Goal: Book appointment/travel/reservation

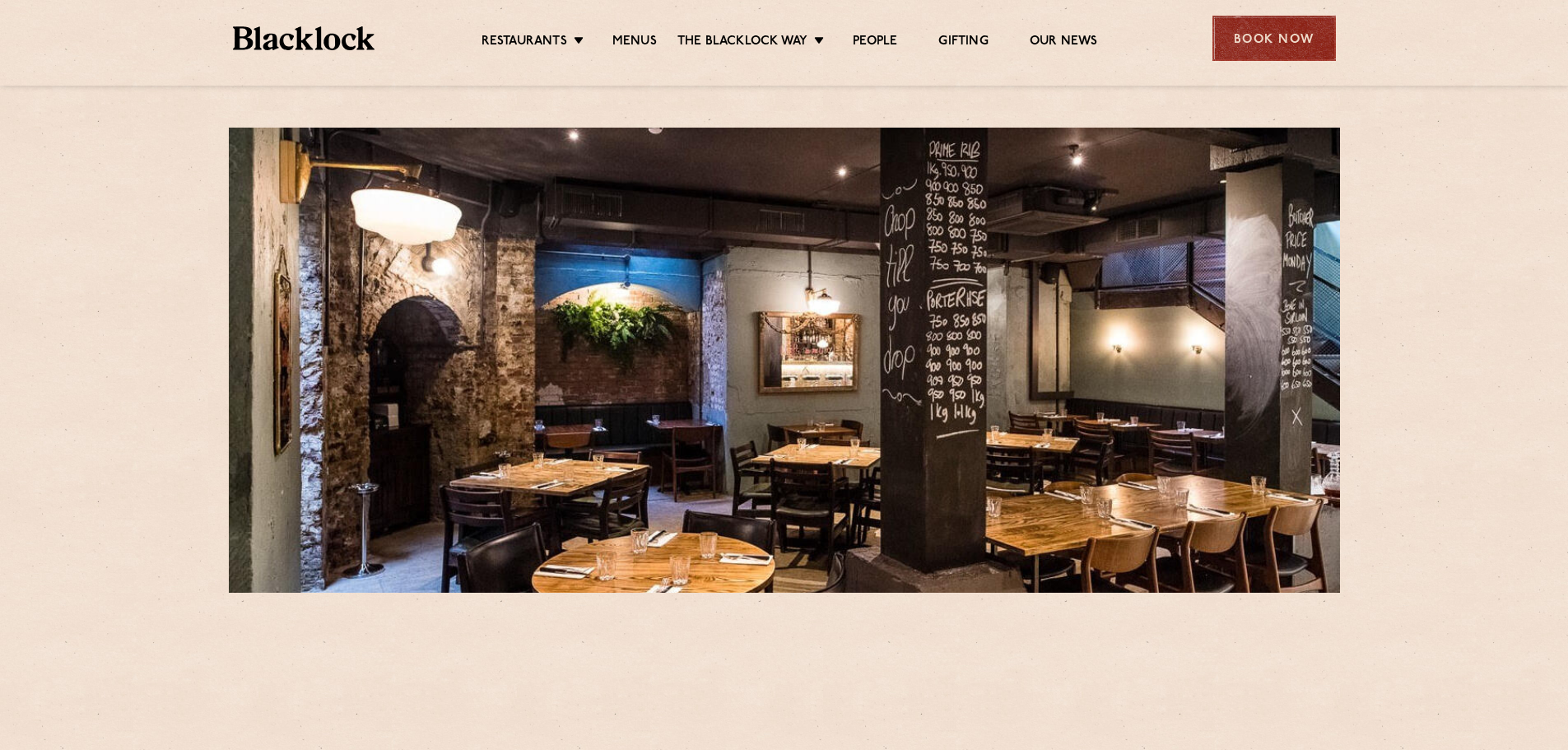
click at [1288, 26] on div "Book Now" at bounding box center [1273, 37] width 123 height 45
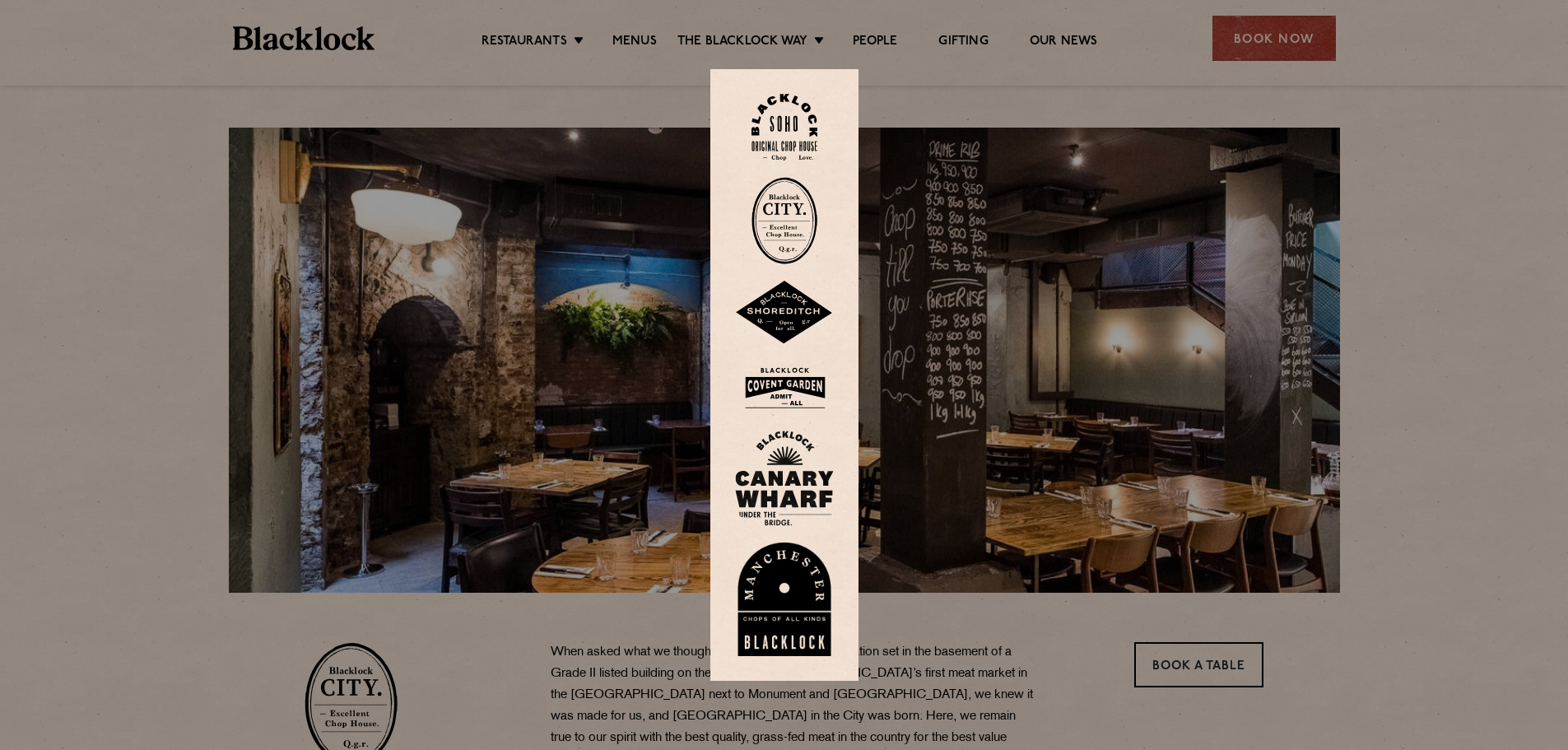
click at [1257, 40] on div at bounding box center [784, 375] width 1568 height 750
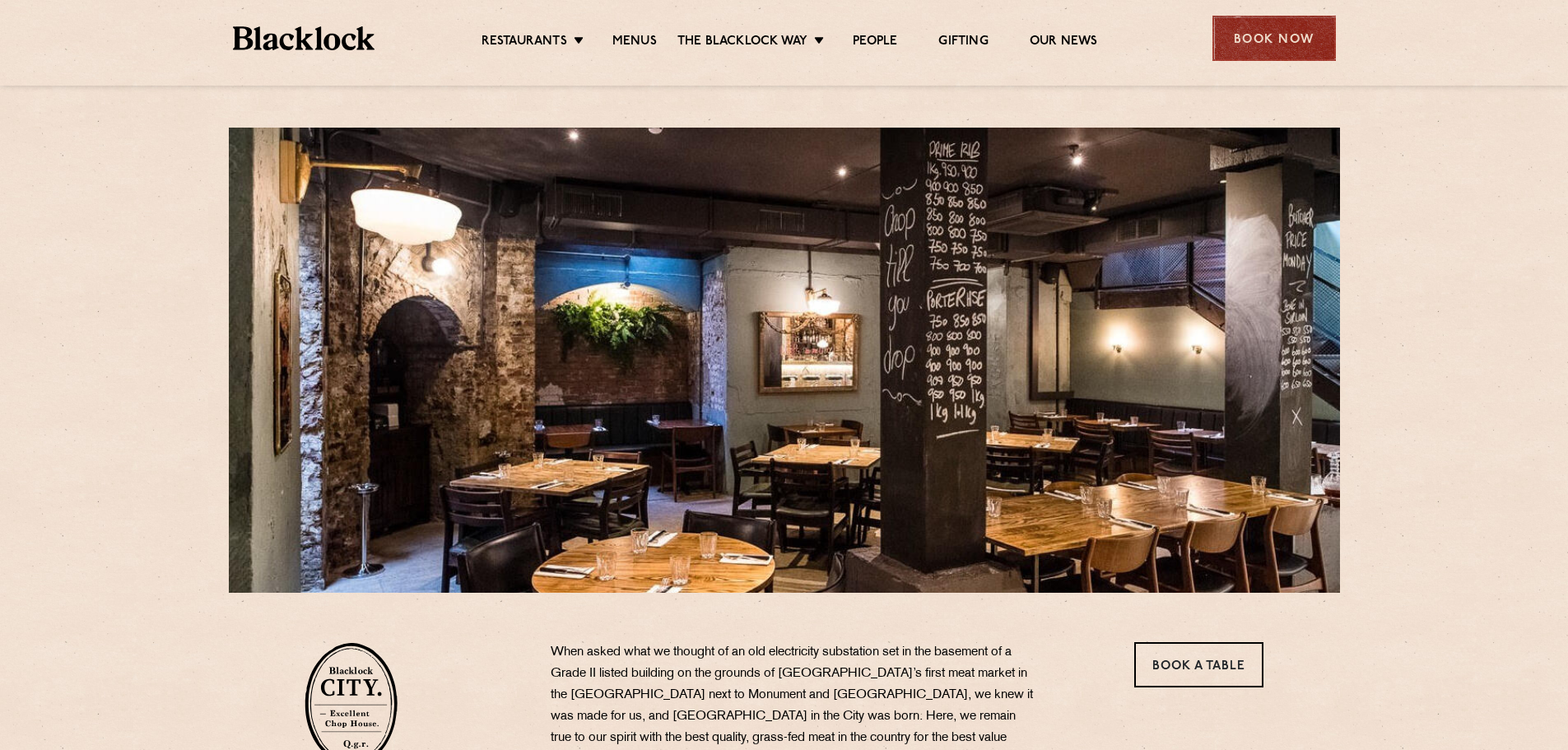
click at [1256, 39] on div "Book Now" at bounding box center [1273, 37] width 123 height 45
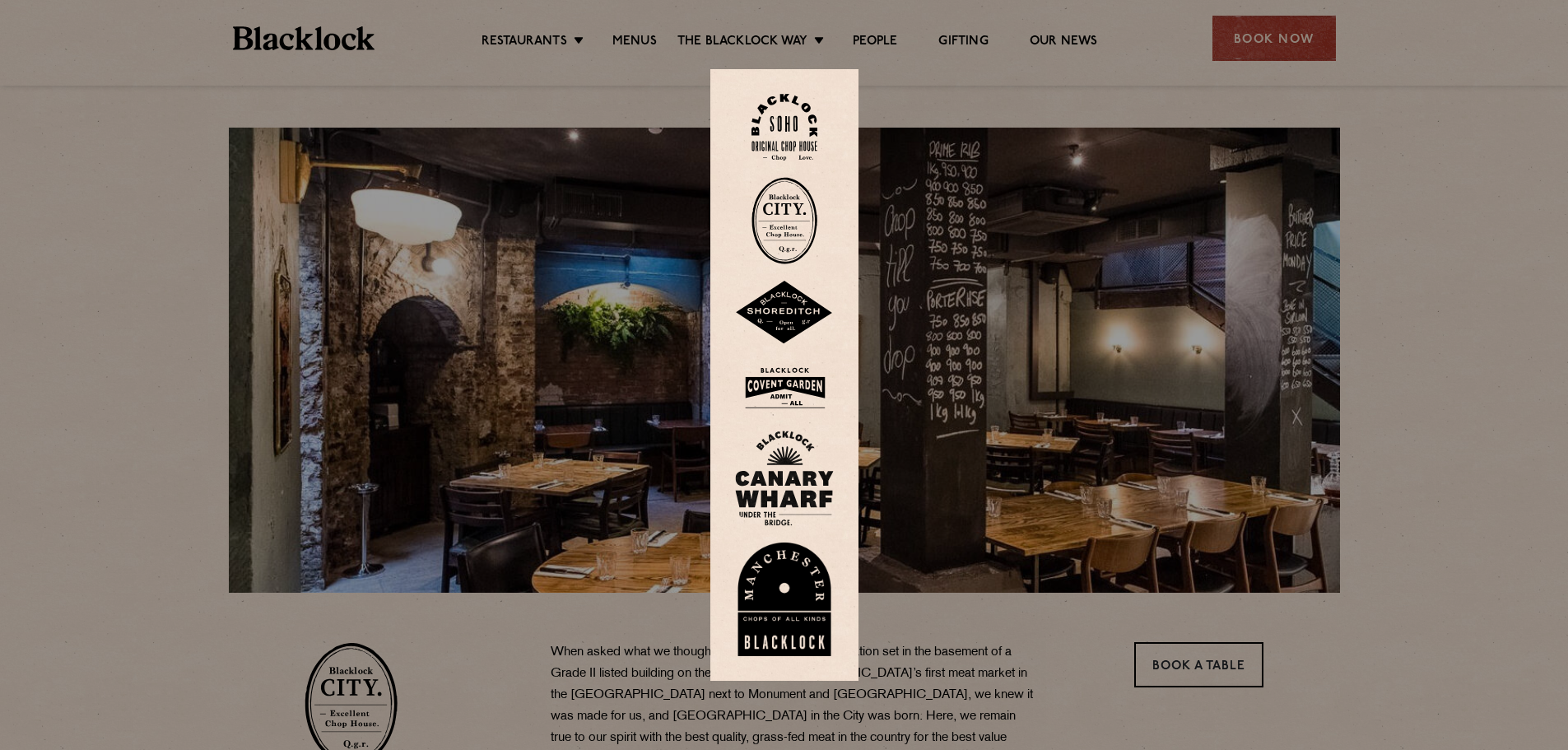
click at [789, 214] on img at bounding box center [784, 220] width 66 height 88
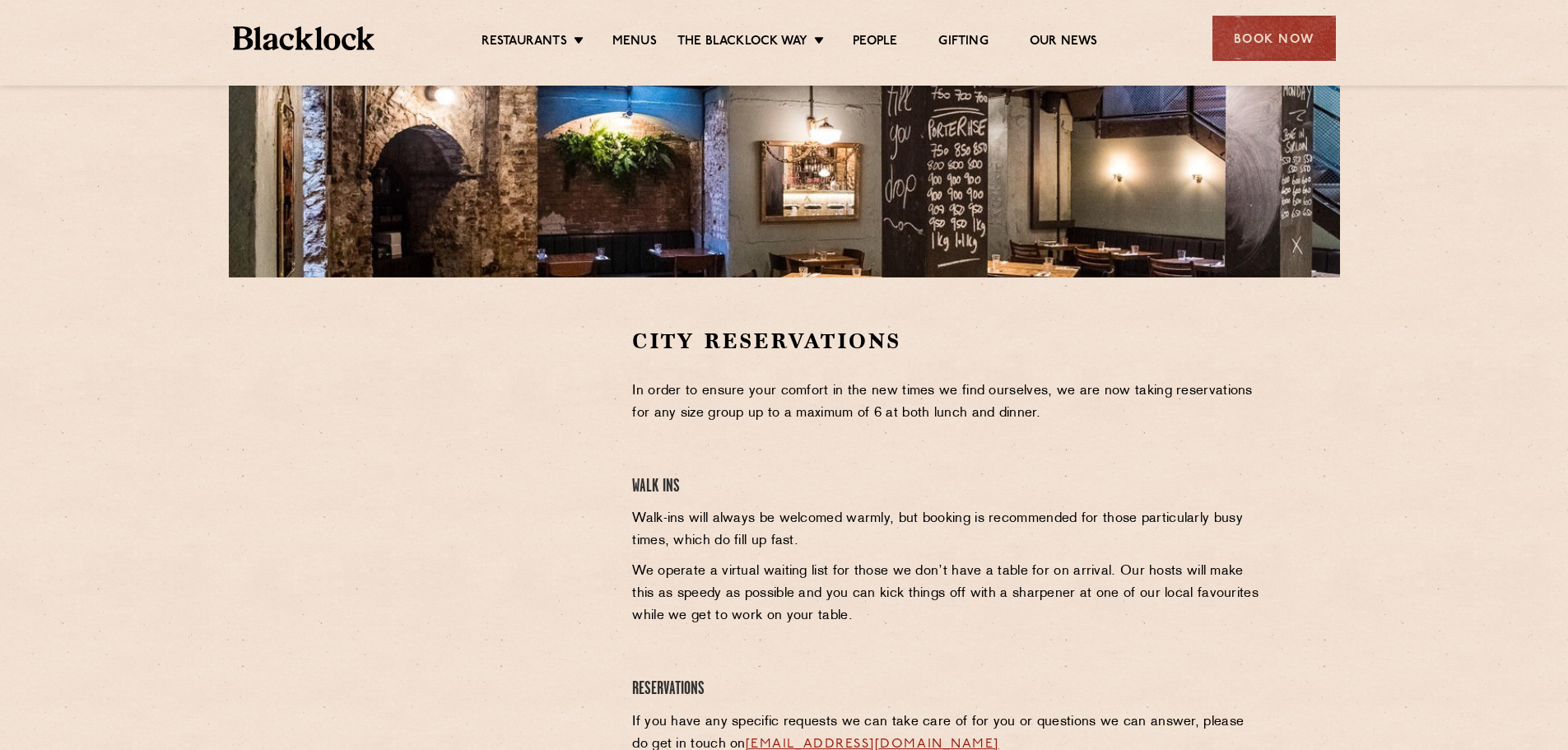
scroll to position [412, 0]
